Goal: Information Seeking & Learning: Learn about a topic

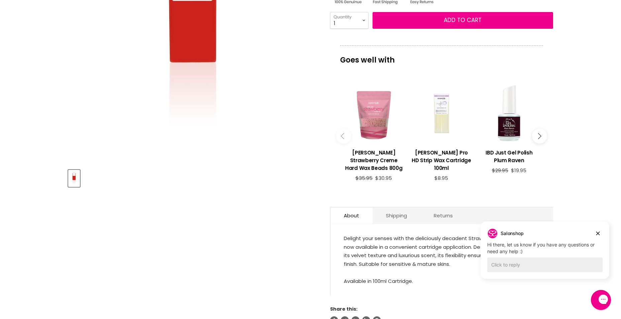
scroll to position [268, 0]
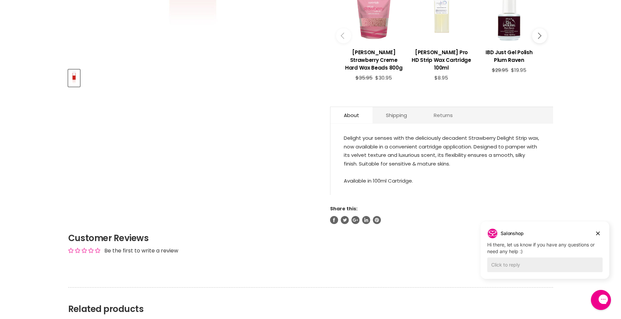
click at [435, 107] on link "Returns" at bounding box center [443, 115] width 46 height 16
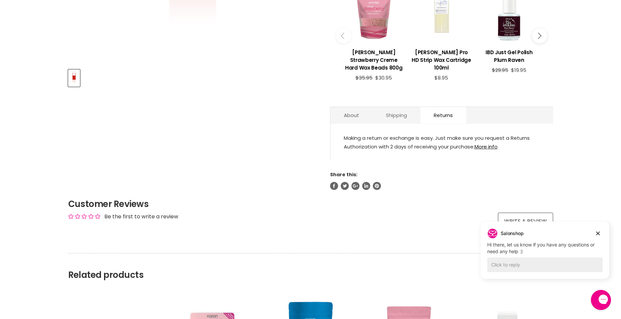
click at [403, 108] on link "Shipping" at bounding box center [397, 115] width 48 height 16
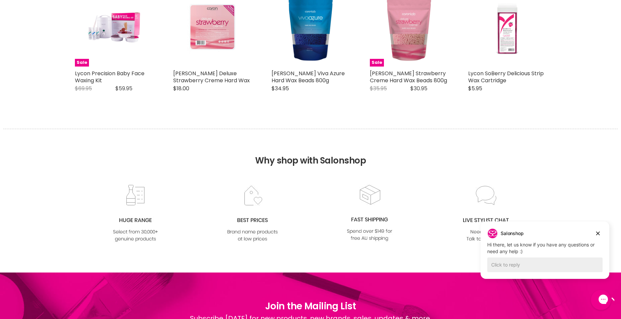
scroll to position [514, 0]
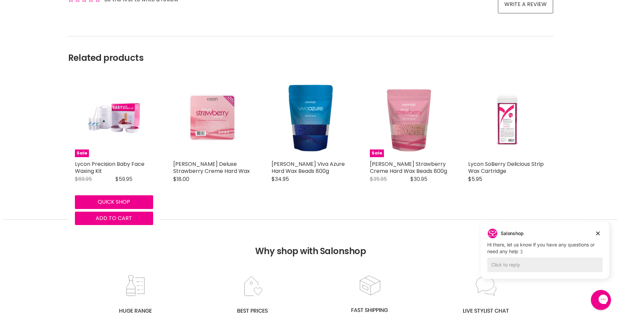
drag, startPoint x: 157, startPoint y: 124, endPoint x: 487, endPoint y: 56, distance: 336.6
click at [487, 56] on section "Related products Sale Lycon Precision Baby Face Waxing Kit Lycon Original Price…" at bounding box center [311, 116] width 502 height 161
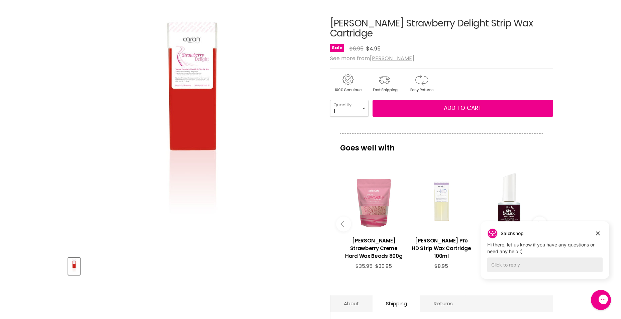
scroll to position [146, 0]
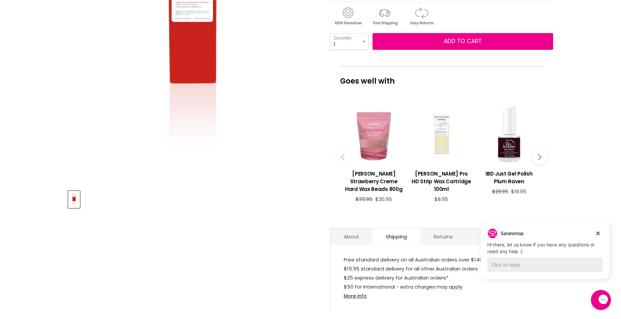
click at [539, 150] on button "Main content" at bounding box center [539, 157] width 15 height 15
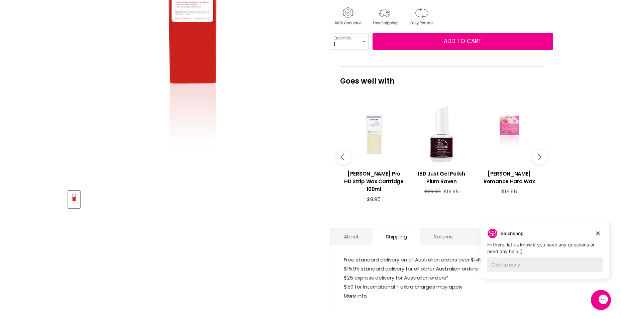
click at [539, 150] on button "Main content" at bounding box center [539, 157] width 15 height 15
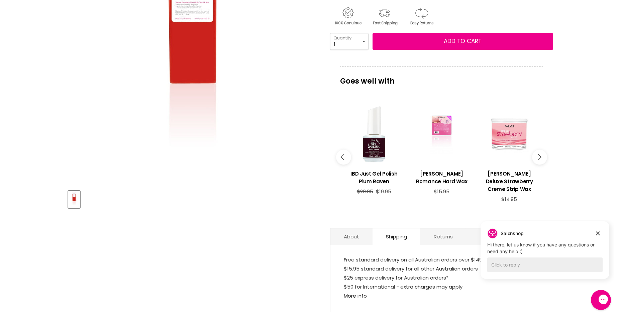
click at [539, 150] on button "Main content" at bounding box center [539, 157] width 15 height 15
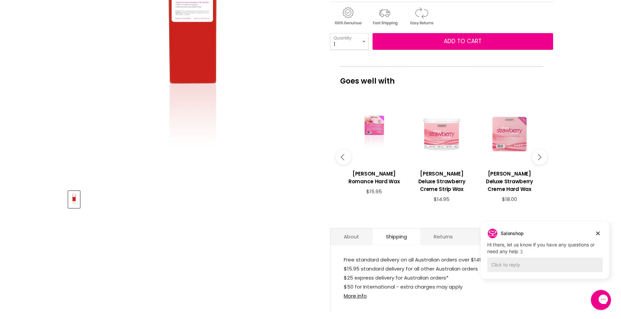
click at [539, 150] on button "Main content" at bounding box center [539, 157] width 15 height 15
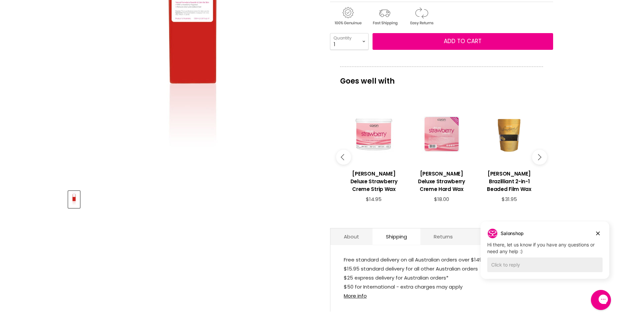
click at [539, 150] on button "Main content" at bounding box center [539, 157] width 15 height 15
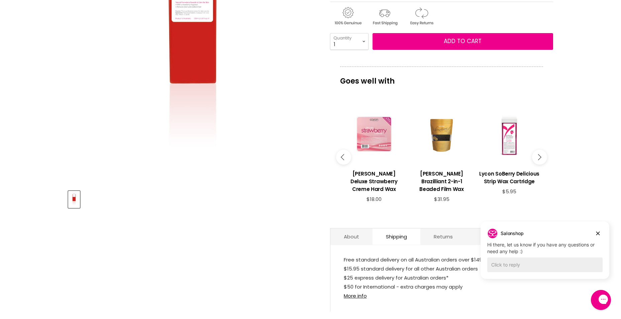
click at [539, 150] on button "Main content" at bounding box center [539, 157] width 15 height 15
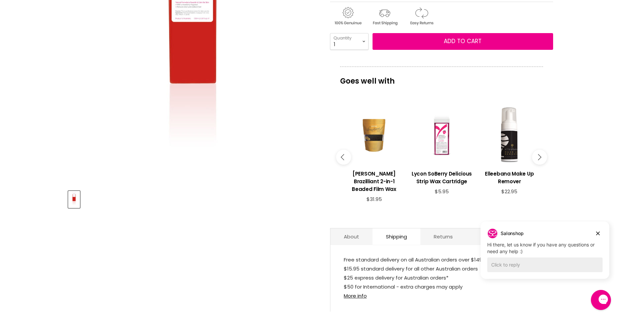
click at [539, 150] on button "Main content" at bounding box center [539, 157] width 15 height 15
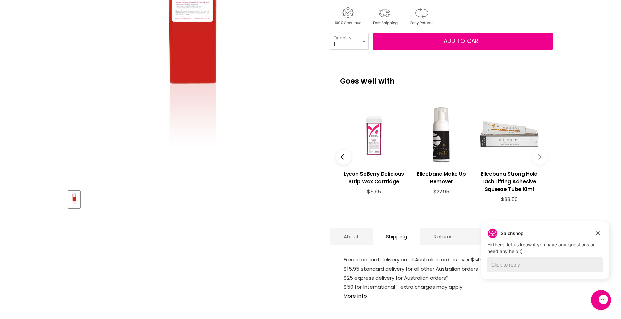
click at [539, 150] on button "Main content" at bounding box center [539, 157] width 15 height 15
click at [538, 154] on icon "Main content" at bounding box center [538, 157] width 6 height 6
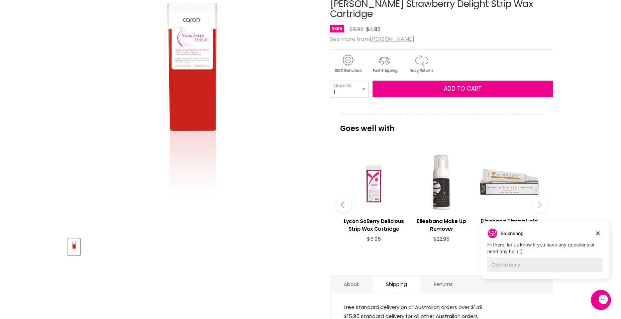
scroll to position [201, 0]
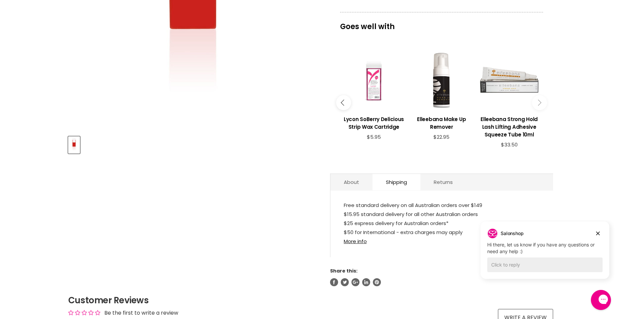
click at [364, 85] on div "Main content" at bounding box center [373, 79] width 61 height 61
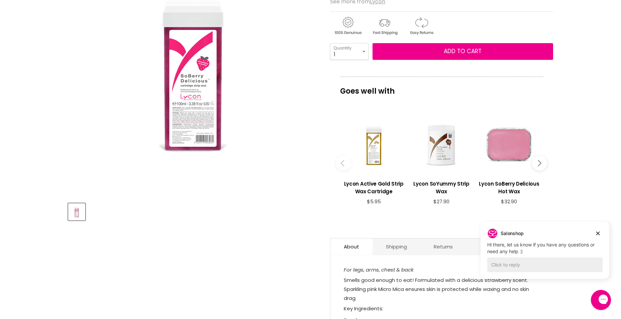
click at [524, 149] on div "Main content" at bounding box center [509, 144] width 61 height 61
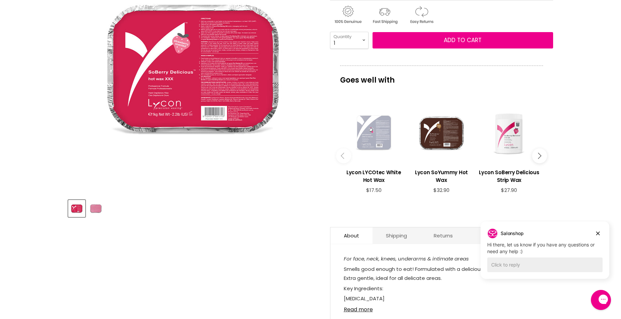
scroll to position [134, 0]
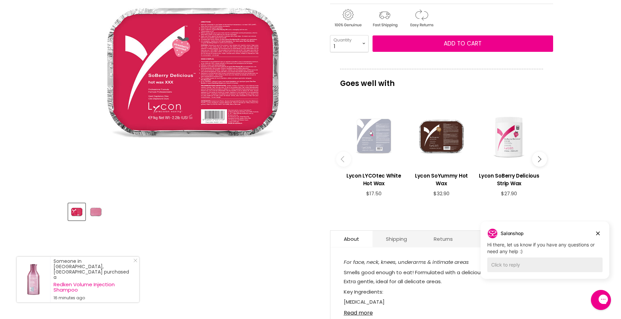
click at [540, 154] on button "Main content" at bounding box center [539, 159] width 15 height 15
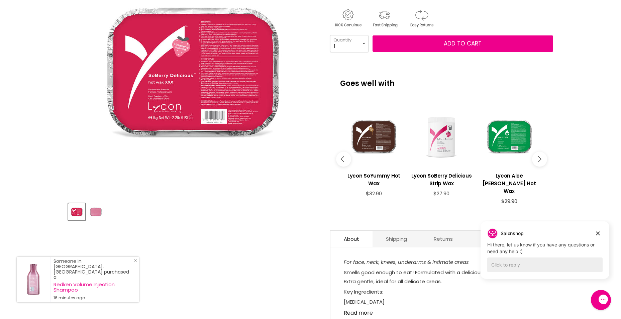
click at [540, 154] on button "Main content" at bounding box center [539, 159] width 15 height 15
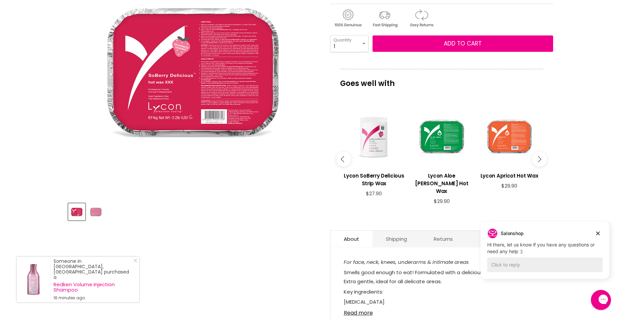
click at [540, 154] on button "Main content" at bounding box center [539, 159] width 15 height 15
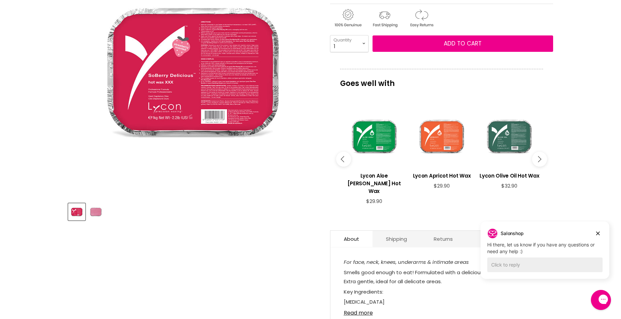
click at [540, 154] on button "Main content" at bounding box center [539, 159] width 15 height 15
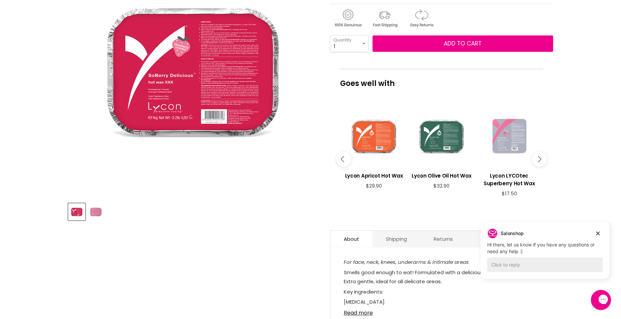
click at [540, 154] on button "Main content" at bounding box center [539, 159] width 15 height 15
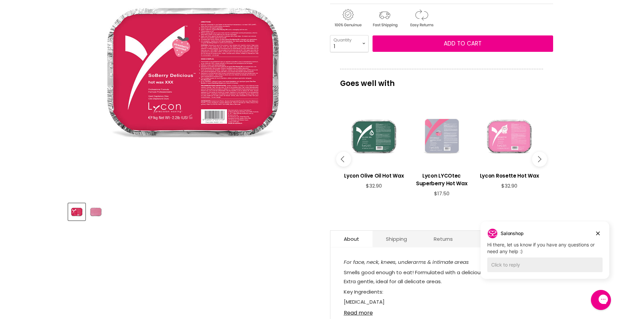
click at [540, 154] on button "Main content" at bounding box center [539, 159] width 15 height 15
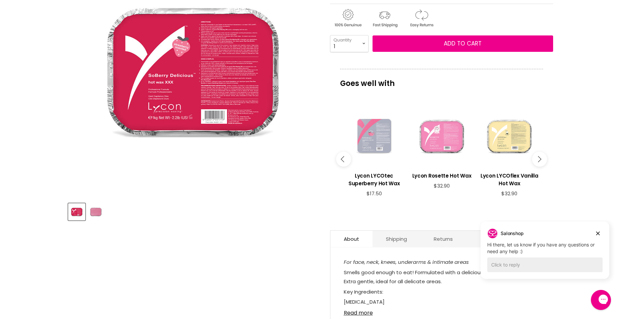
click at [540, 154] on button "Main content" at bounding box center [539, 159] width 15 height 15
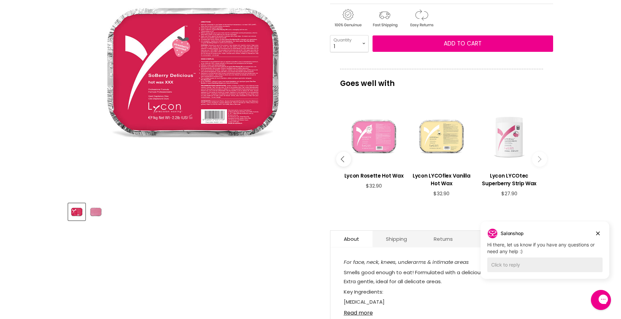
click at [540, 154] on button "Main content" at bounding box center [539, 159] width 15 height 15
click at [539, 162] on button "Main content" at bounding box center [539, 159] width 15 height 15
click at [543, 158] on button "Main content" at bounding box center [539, 159] width 15 height 15
click at [347, 159] on button "Main content" at bounding box center [343, 159] width 15 height 15
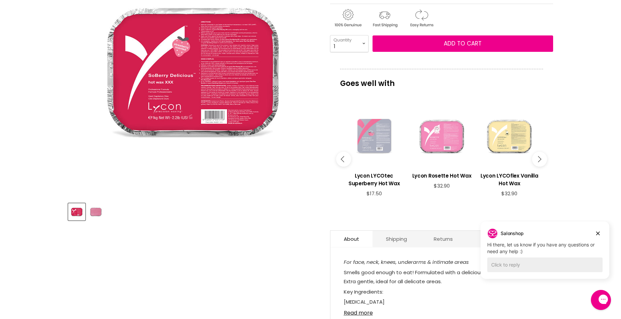
click at [347, 159] on button "Main content" at bounding box center [343, 159] width 15 height 15
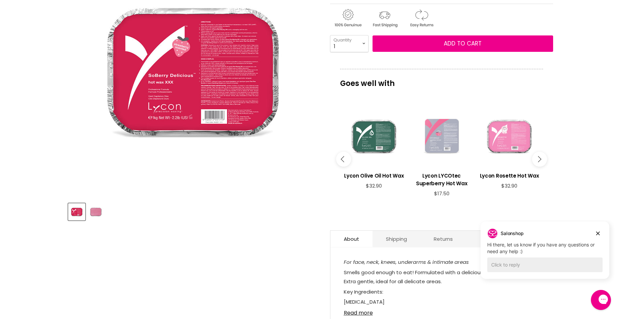
click at [347, 159] on button "Main content" at bounding box center [343, 159] width 15 height 15
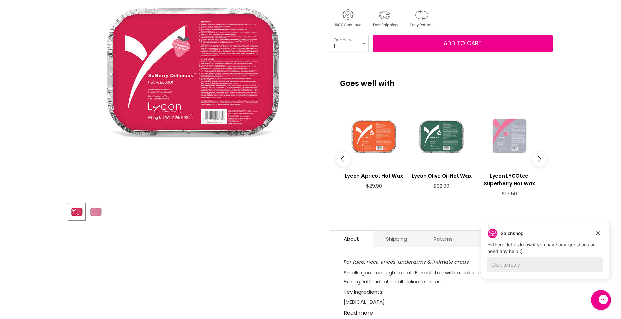
click at [347, 159] on button "Main content" at bounding box center [343, 159] width 15 height 15
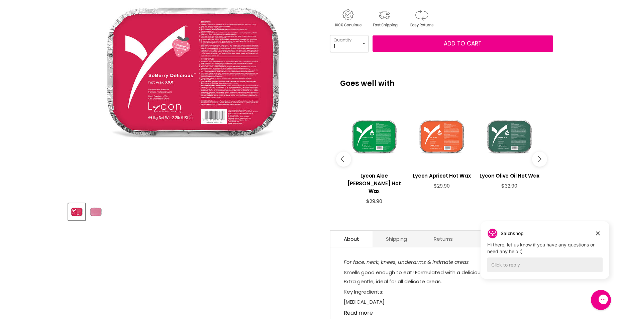
click at [347, 159] on button "Main content" at bounding box center [343, 159] width 15 height 15
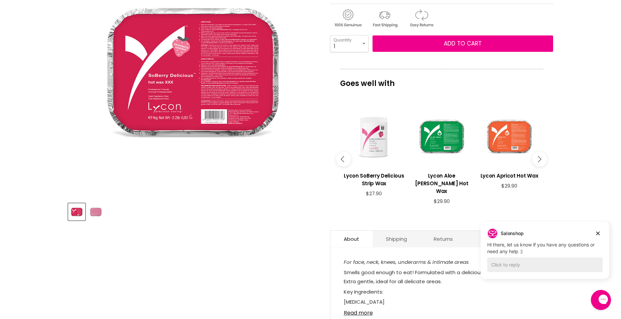
click at [347, 159] on button "Main content" at bounding box center [343, 159] width 15 height 15
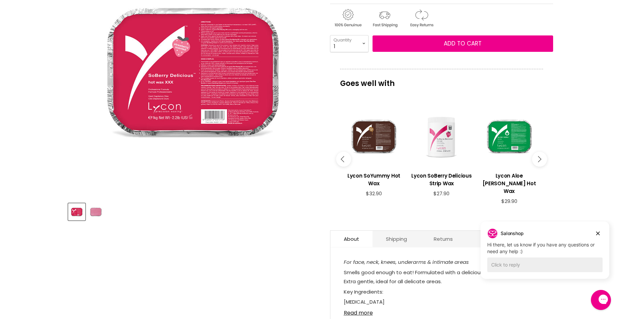
click at [347, 159] on button "Main content" at bounding box center [343, 159] width 15 height 15
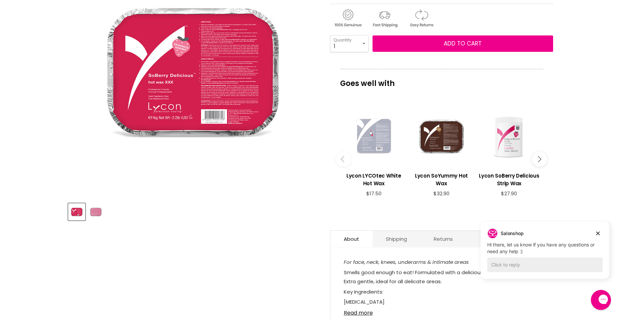
click at [347, 159] on button "Main content" at bounding box center [343, 159] width 15 height 15
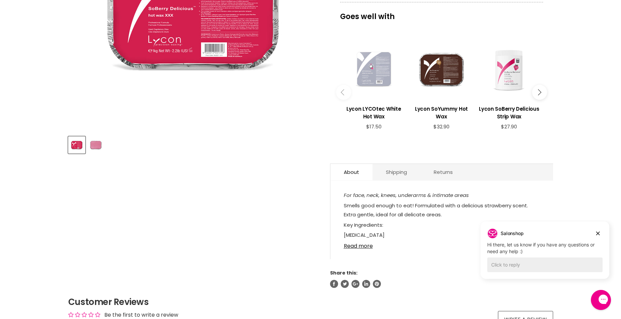
scroll to position [234, 0]
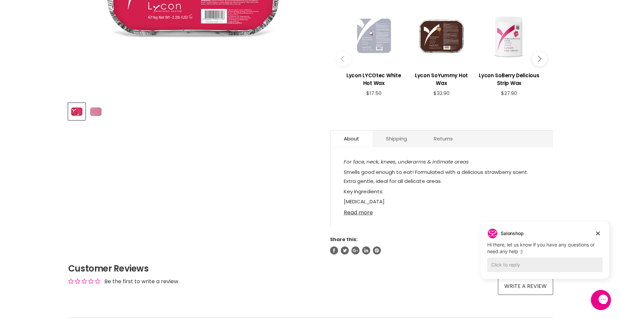
click at [356, 211] on link "Read more" at bounding box center [442, 211] width 196 height 10
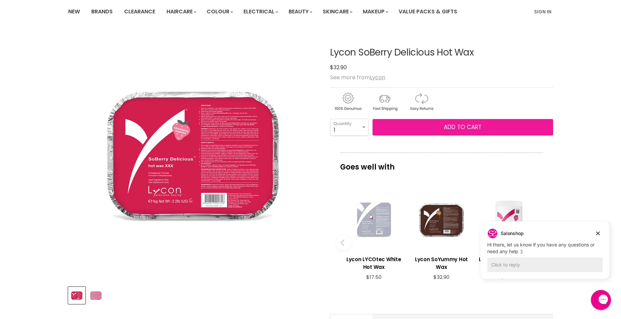
scroll to position [0, 0]
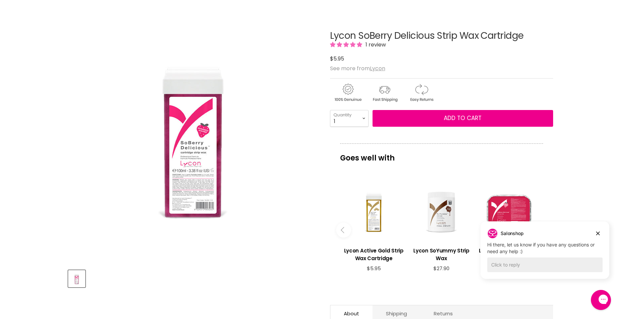
scroll to position [100, 0]
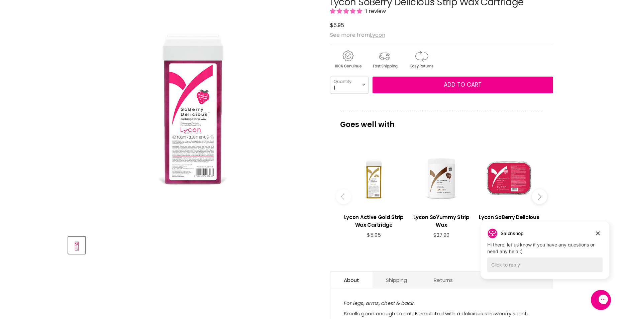
click at [538, 194] on icon "Main content" at bounding box center [538, 197] width 6 height 6
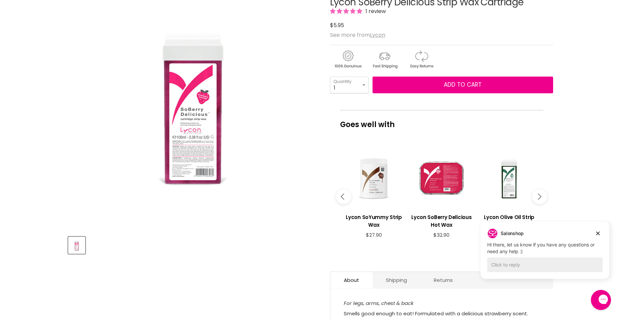
click at [538, 194] on icon "Main content" at bounding box center [538, 197] width 6 height 6
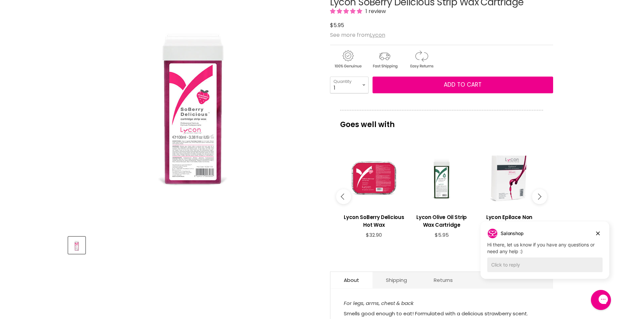
click at [538, 194] on icon "Main content" at bounding box center [538, 197] width 6 height 6
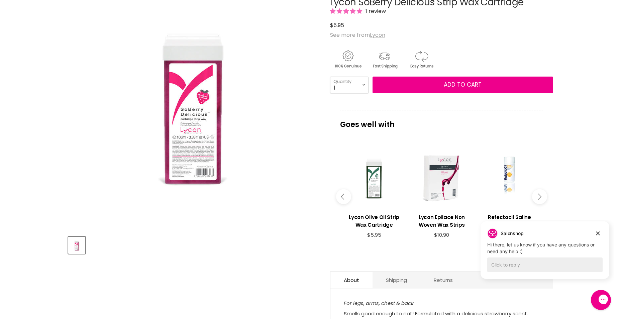
click at [538, 194] on icon "Main content" at bounding box center [538, 197] width 6 height 6
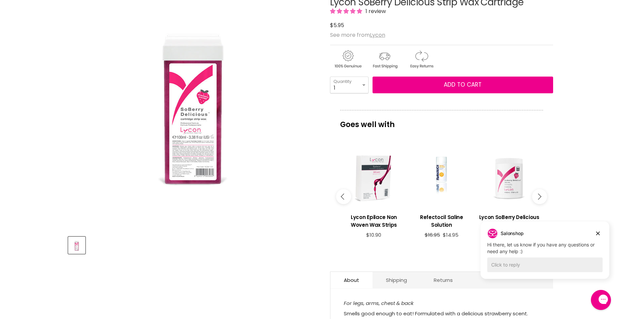
click at [538, 194] on icon "Main content" at bounding box center [538, 197] width 6 height 6
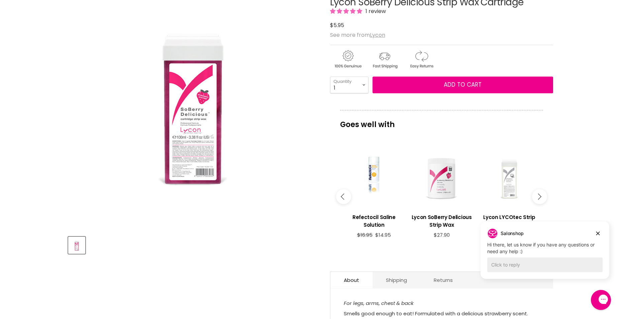
click at [538, 194] on icon "Main content" at bounding box center [538, 197] width 6 height 6
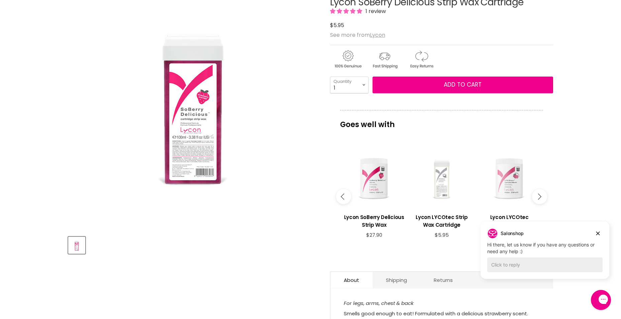
click at [538, 194] on icon "Main content" at bounding box center [538, 197] width 6 height 6
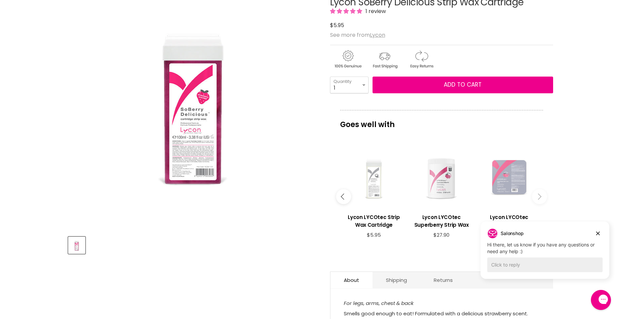
click at [538, 194] on icon "Main content" at bounding box center [538, 197] width 6 height 6
click at [538, 197] on icon "Main content" at bounding box center [538, 197] width 6 height 6
click at [369, 178] on div "Main content" at bounding box center [373, 177] width 61 height 61
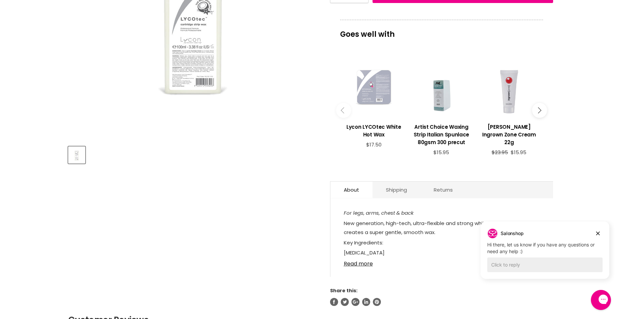
scroll to position [201, 0]
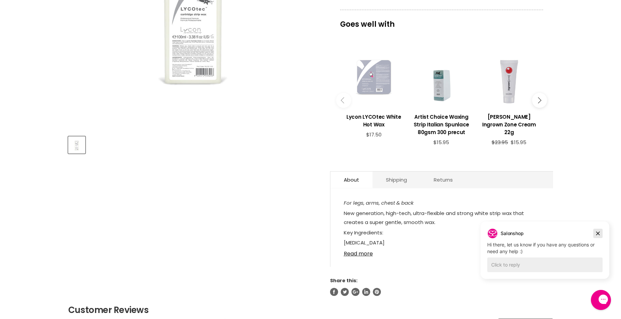
click at [598, 234] on icon "Dismiss campaign" at bounding box center [598, 234] width 4 height 4
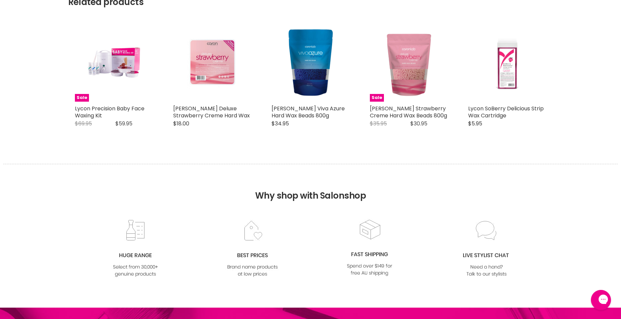
scroll to position [702, 0]
